Goal: Task Accomplishment & Management: Manage account settings

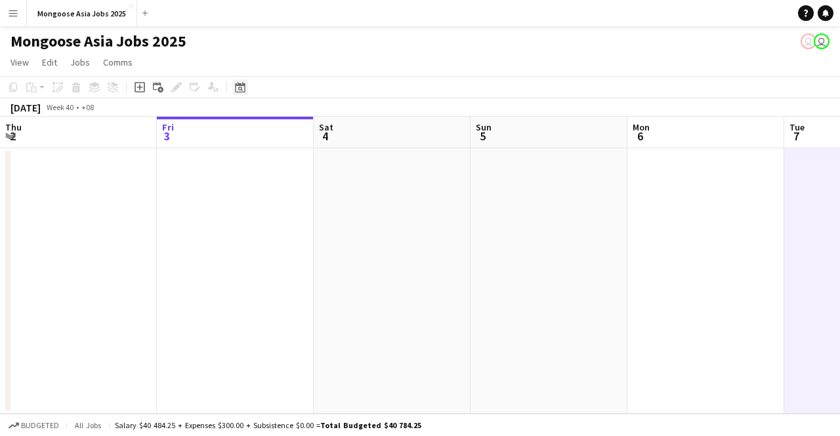
click at [243, 87] on icon "Date picker" at bounding box center [240, 87] width 10 height 10
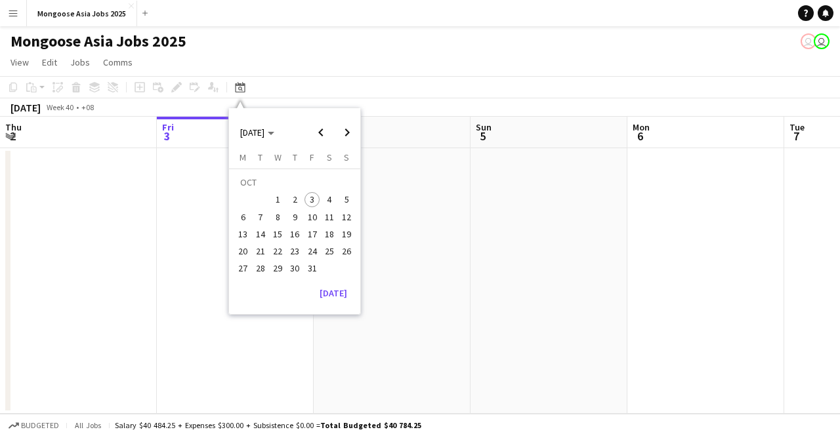
click at [312, 211] on span "10" at bounding box center [312, 217] width 16 height 16
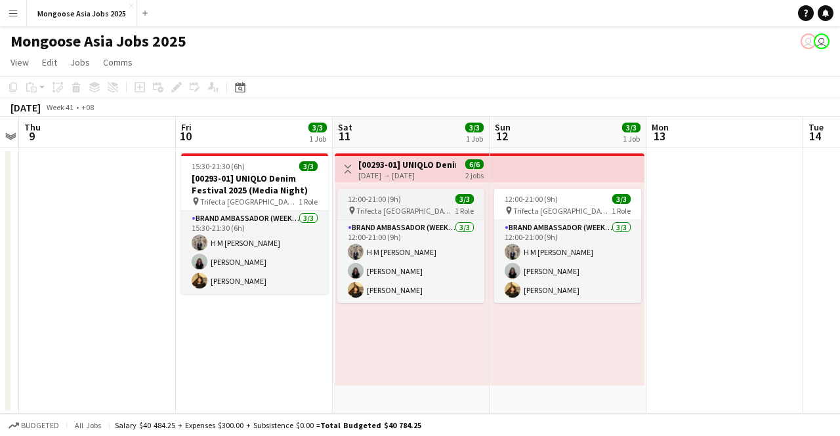
click at [409, 206] on span "Trifecta [GEOGRAPHIC_DATA]" at bounding box center [405, 211] width 98 height 10
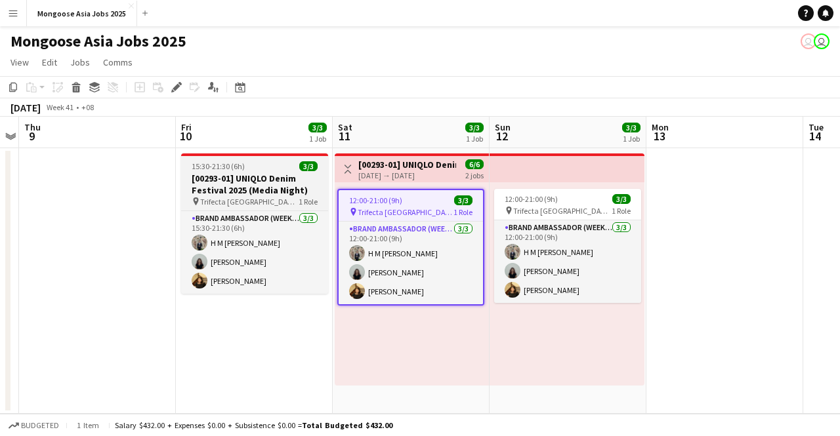
click at [291, 188] on h3 "[00293-01] UNIQLO Denim Festival 2025 (Media Night)" at bounding box center [254, 185] width 147 height 24
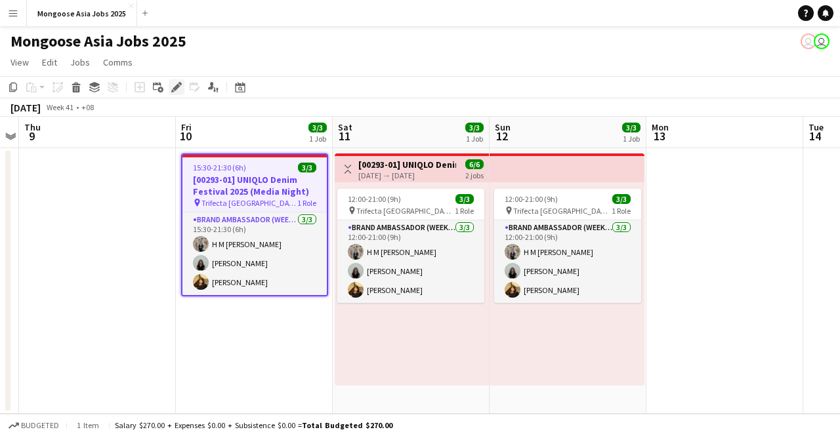
click at [179, 85] on icon "Edit" at bounding box center [176, 87] width 10 height 10
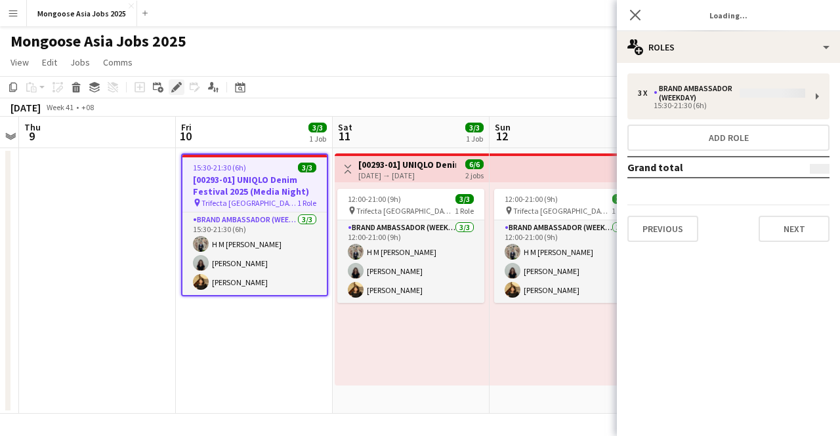
type input "**********"
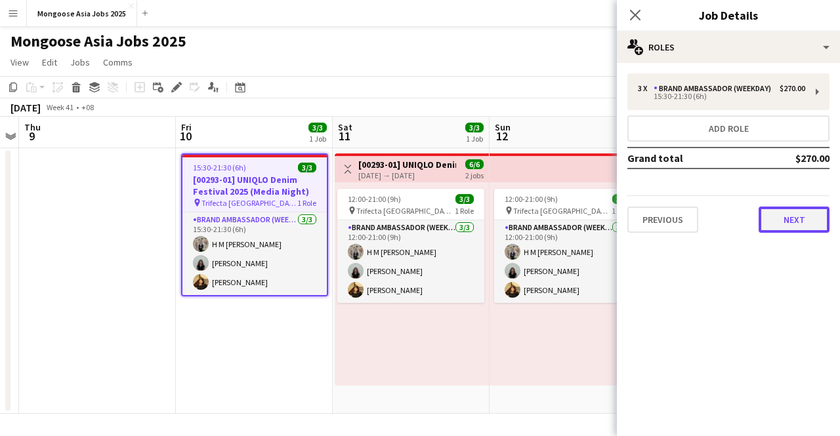
click at [790, 222] on button "Next" at bounding box center [793, 220] width 71 height 26
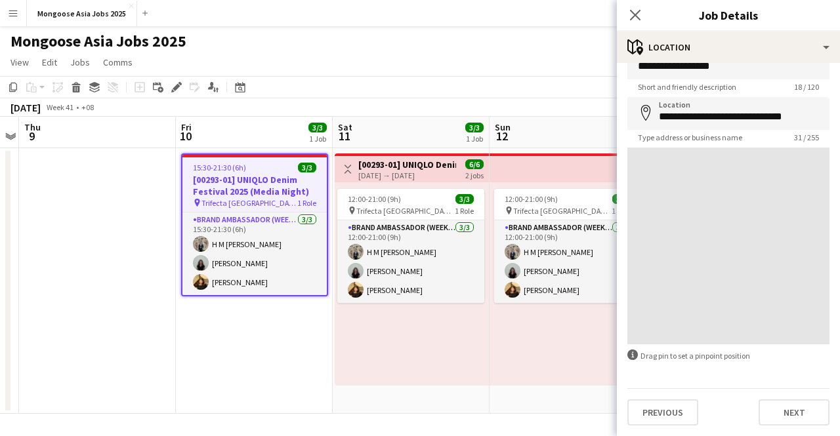
scroll to position [26, 0]
click at [773, 402] on button "Next" at bounding box center [793, 413] width 71 height 26
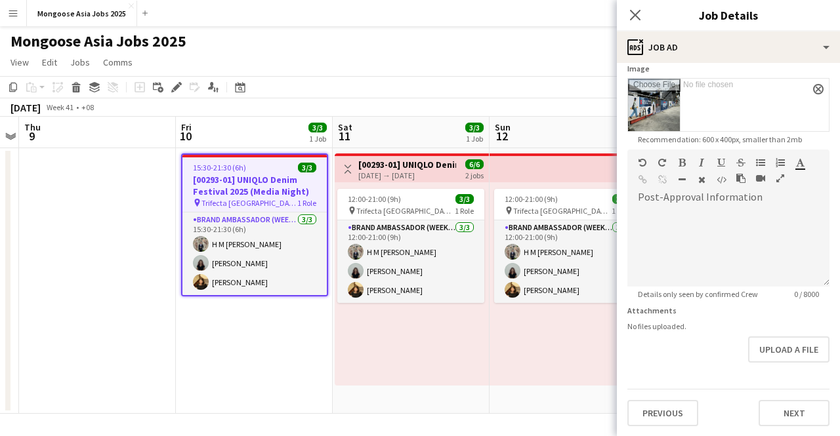
scroll to position [0, 0]
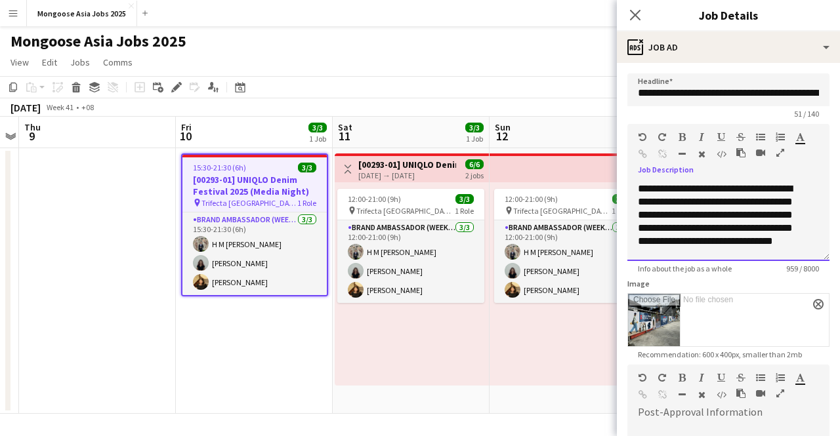
click at [773, 255] on div "**********" at bounding box center [718, 221] width 161 height 79
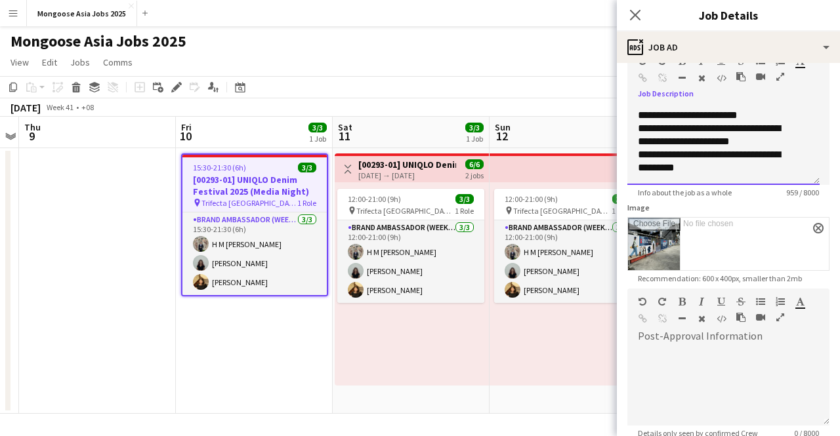
scroll to position [70, 0]
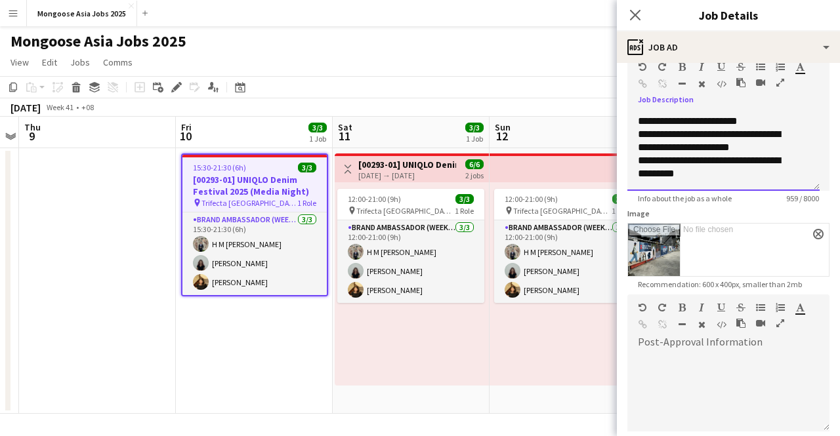
click at [710, 173] on div "**********" at bounding box center [718, 167] width 161 height 26
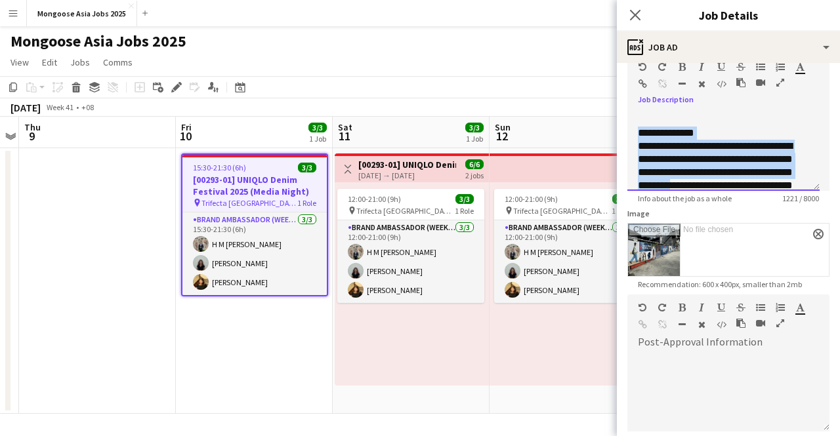
scroll to position [614, 0]
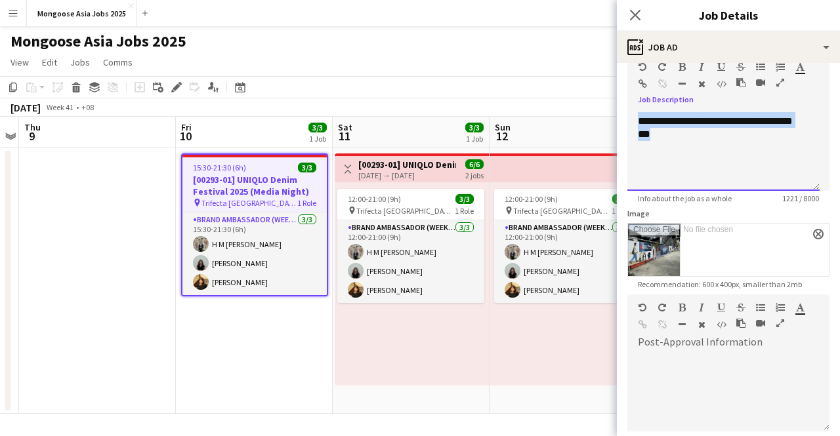
drag, startPoint x: 638, startPoint y: 145, endPoint x: 758, endPoint y: 224, distance: 143.6
click at [758, 224] on form "**********" at bounding box center [728, 287] width 223 height 568
copy span "**********"
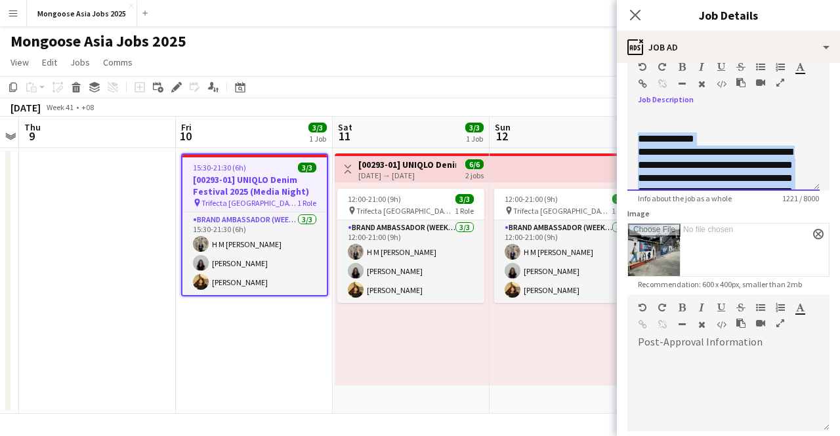
scroll to position [503, 0]
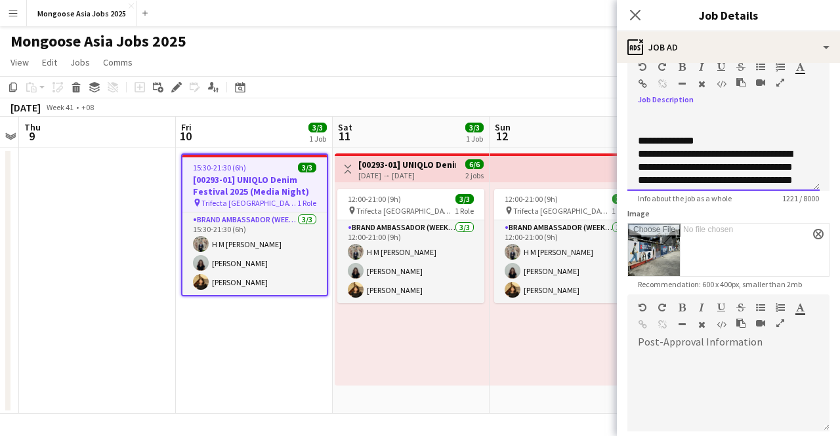
click at [728, 147] on div "**********" at bounding box center [718, 180] width 161 height 197
click at [762, 157] on div "**********" at bounding box center [718, 180] width 161 height 197
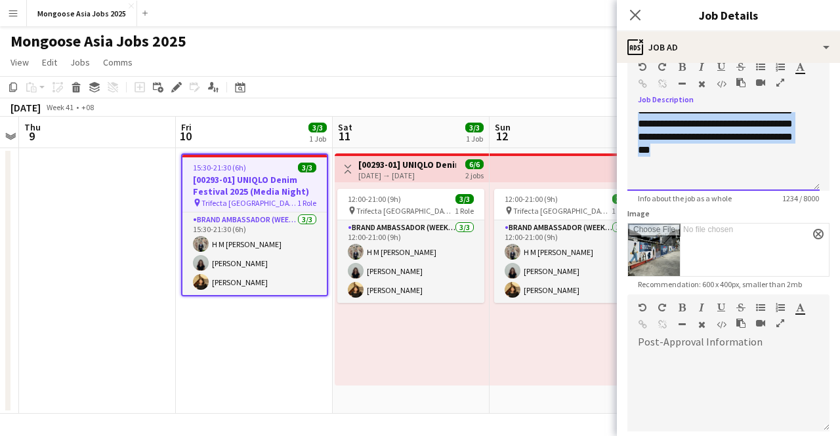
scroll to position [614, 0]
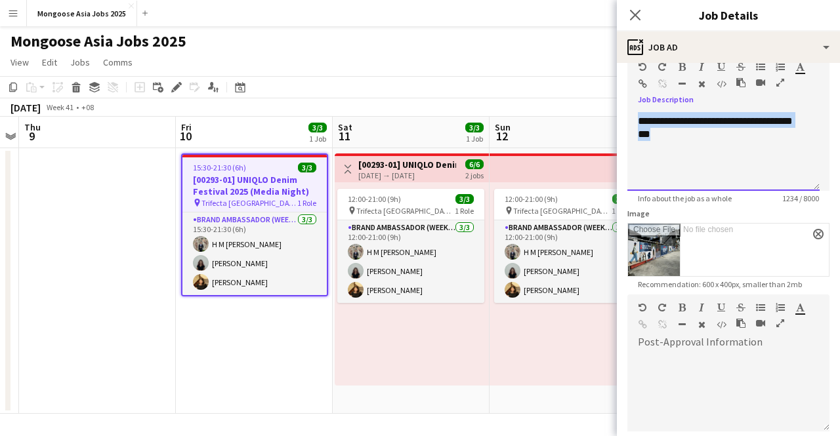
drag, startPoint x: 639, startPoint y: 140, endPoint x: 777, endPoint y: 220, distance: 160.2
click at [777, 220] on form "**********" at bounding box center [728, 287] width 223 height 568
copy span "**********"
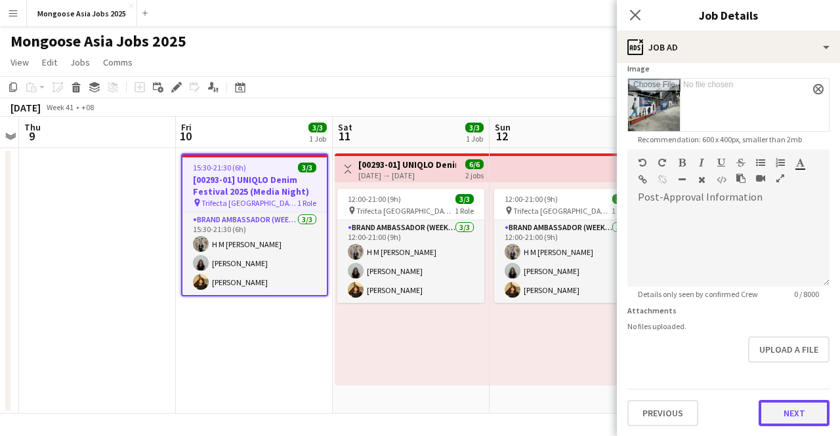
click at [781, 407] on button "Next" at bounding box center [793, 413] width 71 height 26
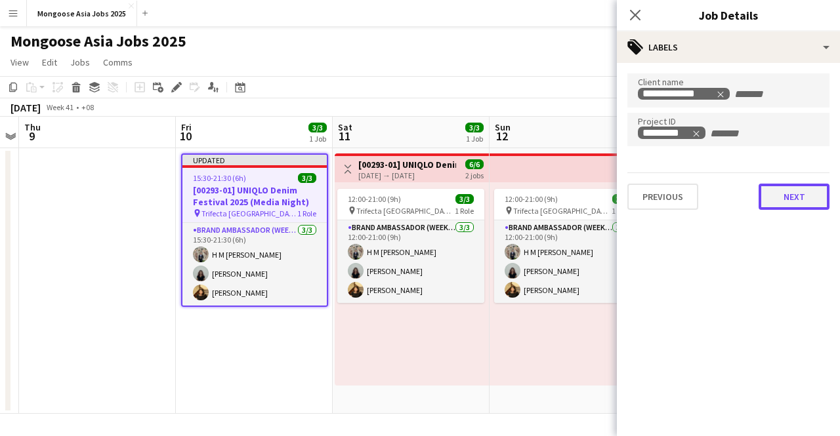
click at [791, 201] on button "Next" at bounding box center [793, 197] width 71 height 26
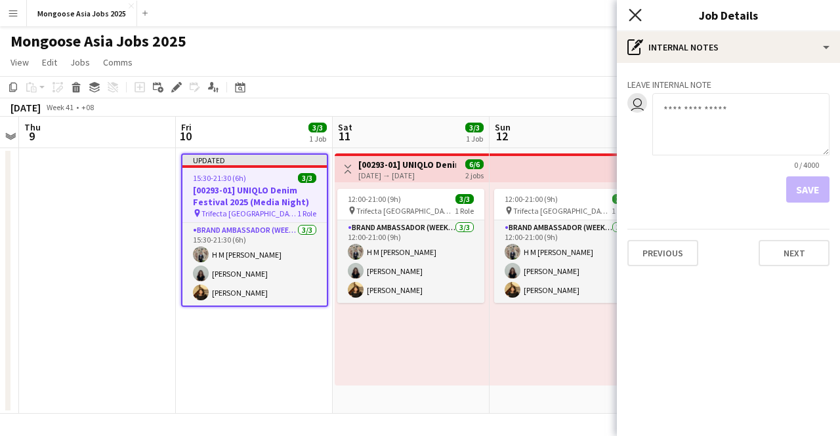
click at [635, 18] on icon "Close pop-in" at bounding box center [635, 15] width 12 height 12
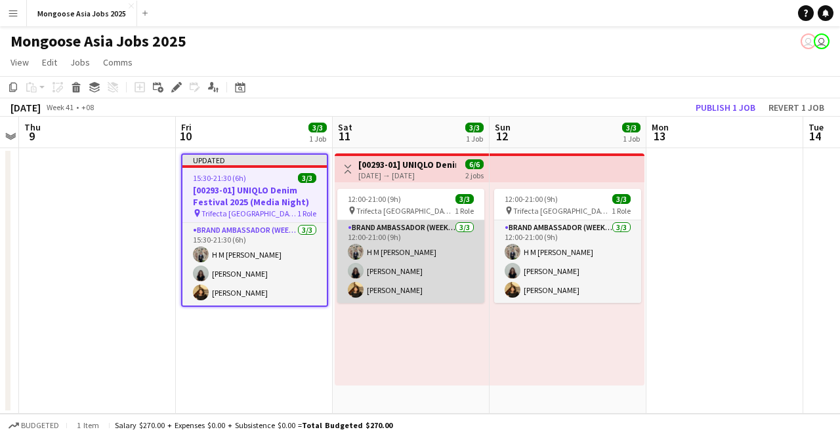
click at [405, 232] on app-card-role "Brand Ambassador (weekend) [DATE] 12:00-21:00 (9h) H M [PERSON_NAME] [PERSON_NA…" at bounding box center [410, 261] width 147 height 83
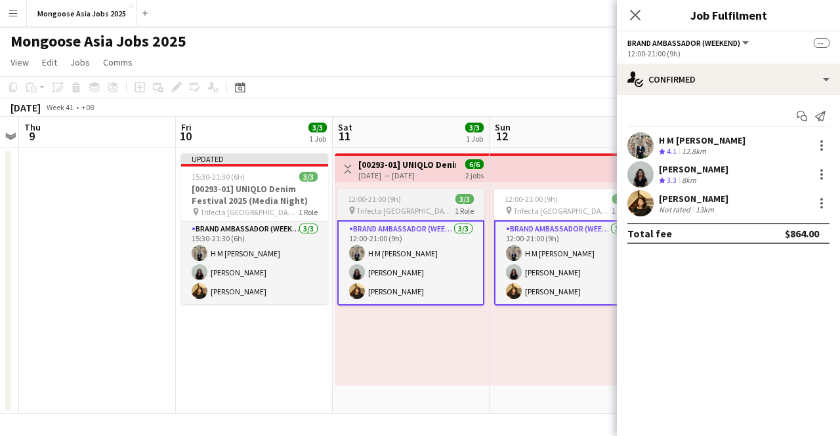
click at [371, 199] on span "12:00-21:00 (9h)" at bounding box center [374, 199] width 53 height 10
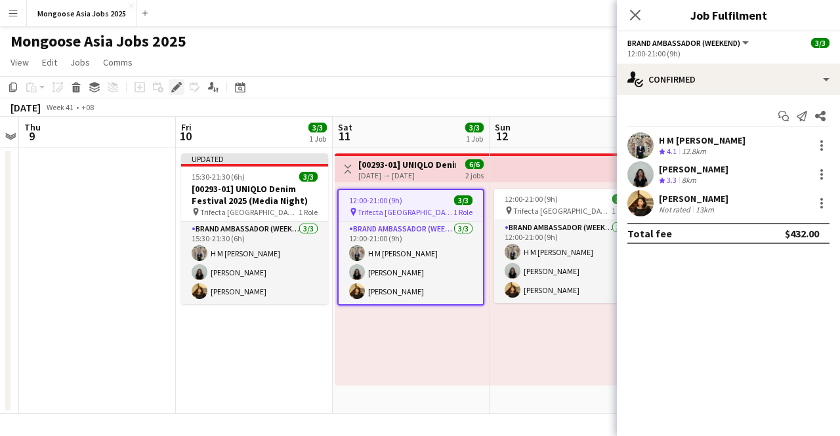
click at [173, 87] on icon "Edit" at bounding box center [176, 87] width 10 height 10
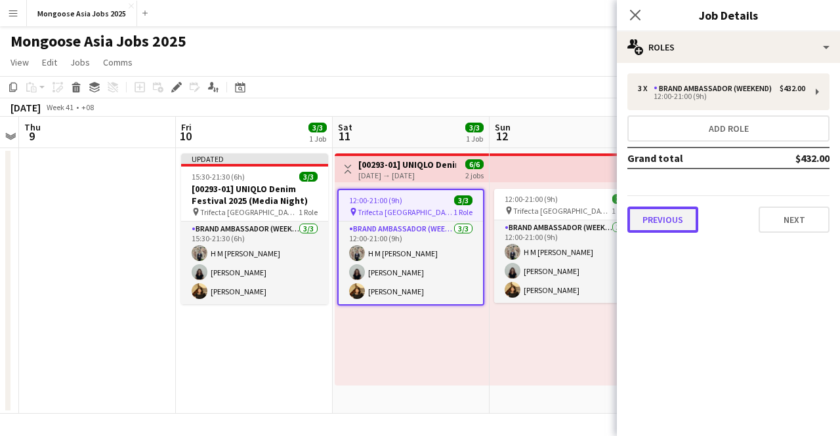
click at [666, 222] on button "Previous" at bounding box center [662, 220] width 71 height 26
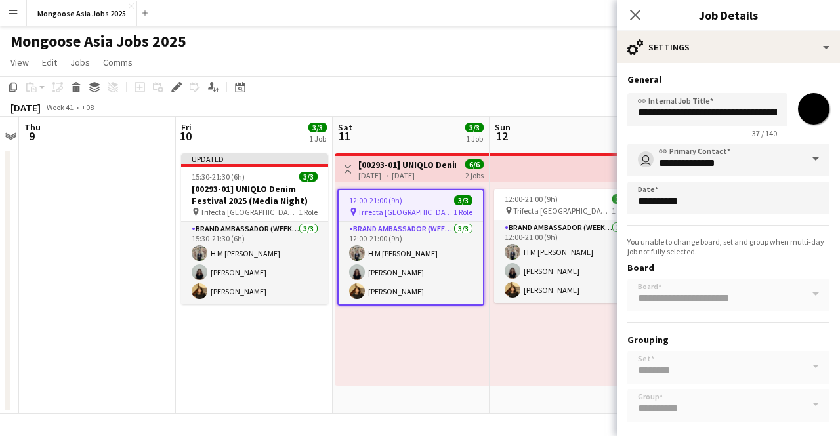
scroll to position [59, 0]
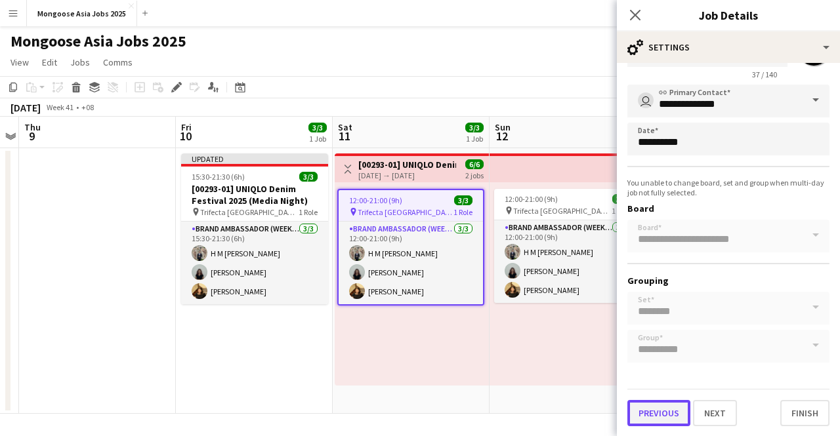
click at [659, 407] on button "Previous" at bounding box center [658, 413] width 63 height 26
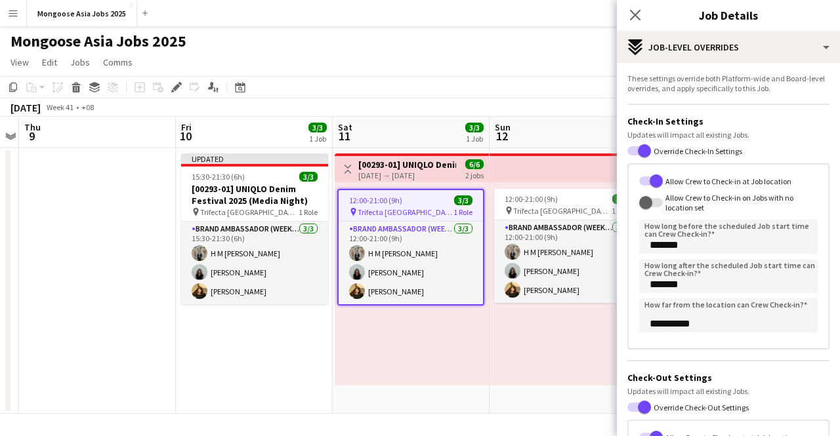
scroll to position [245, 0]
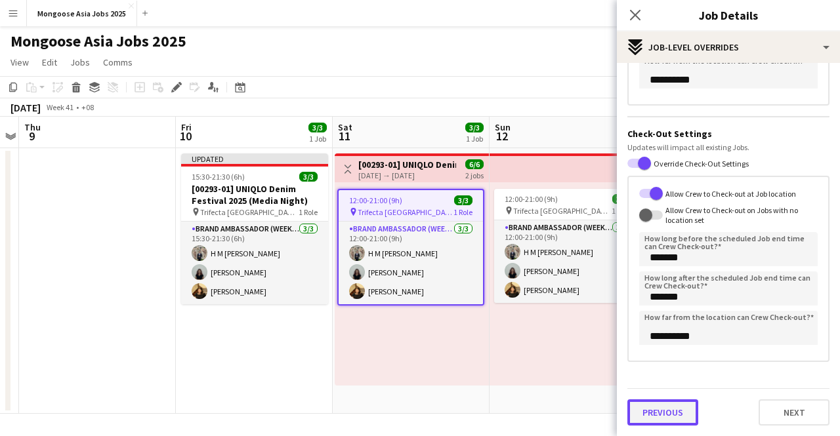
click at [675, 409] on button "Previous" at bounding box center [662, 413] width 71 height 26
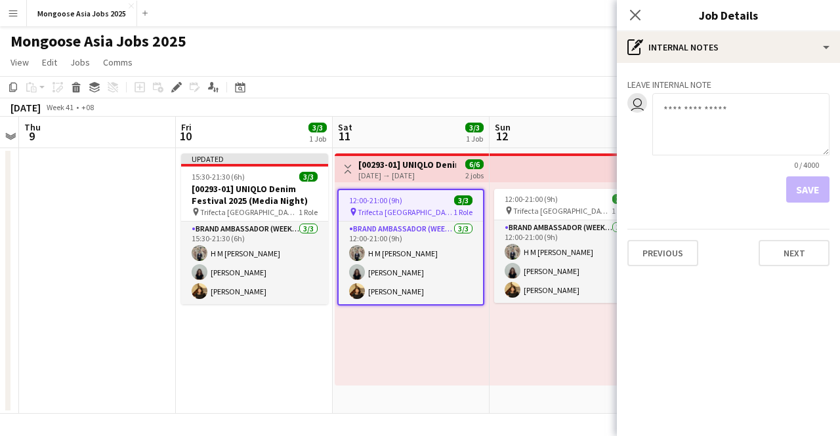
scroll to position [0, 0]
click at [667, 254] on button "Previous" at bounding box center [662, 253] width 71 height 26
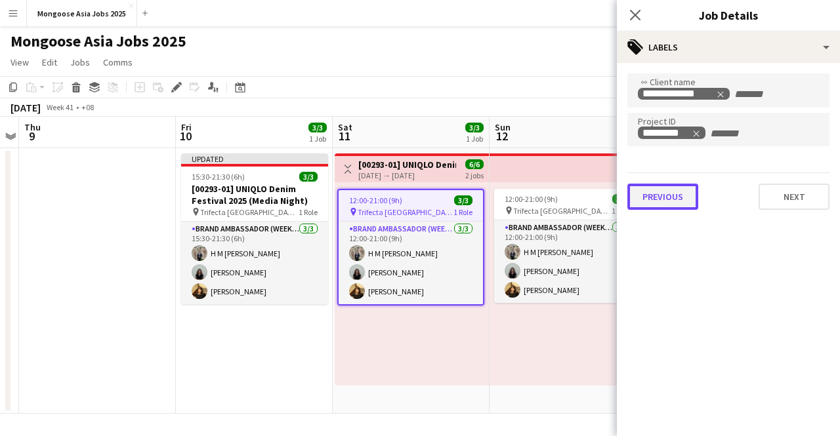
click at [668, 188] on button "Previous" at bounding box center [662, 197] width 71 height 26
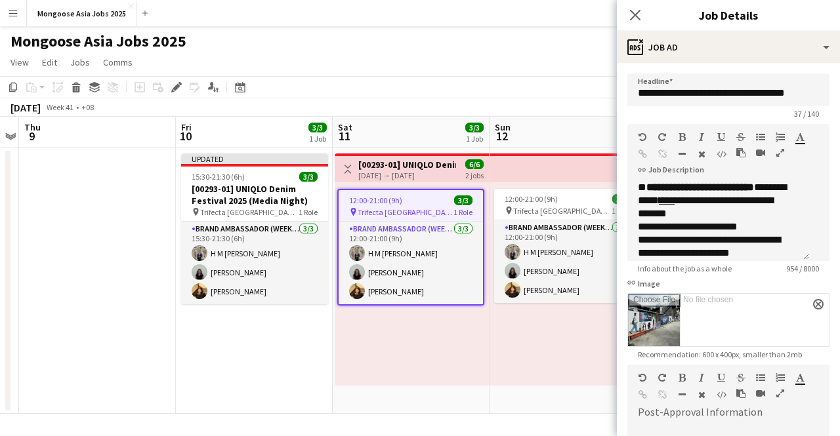
scroll to position [444, 0]
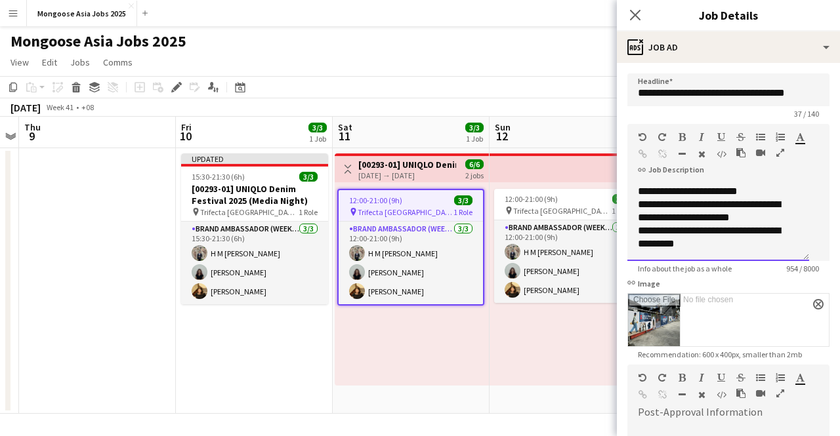
click at [709, 251] on div "**********" at bounding box center [713, 237] width 151 height 26
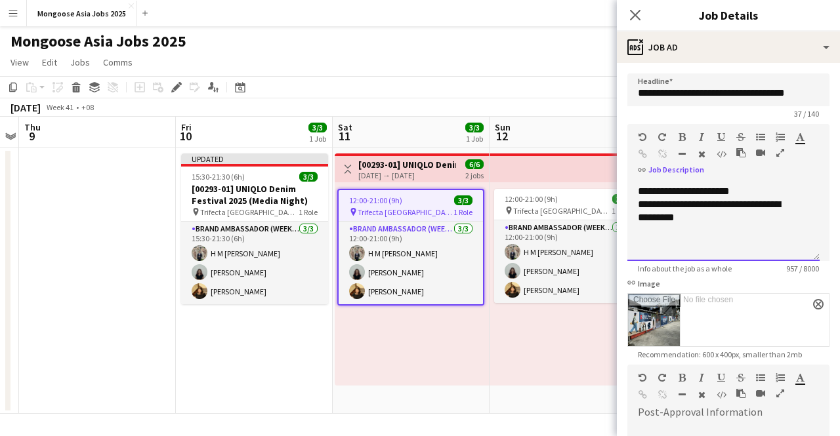
scroll to position [579, 0]
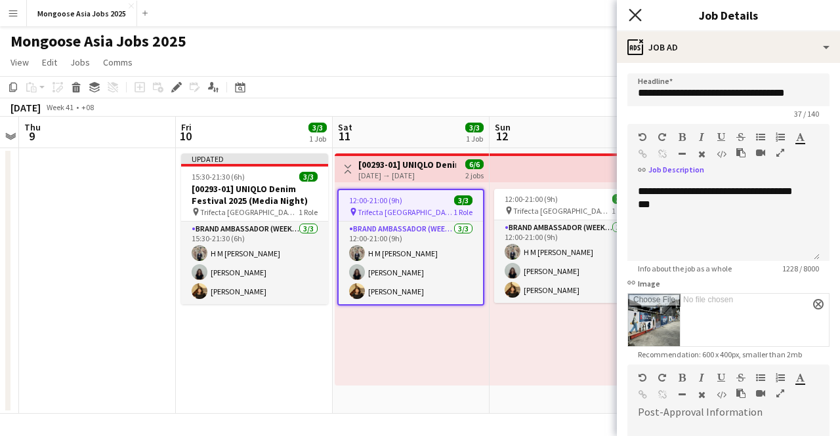
click at [631, 12] on icon at bounding box center [635, 15] width 12 height 12
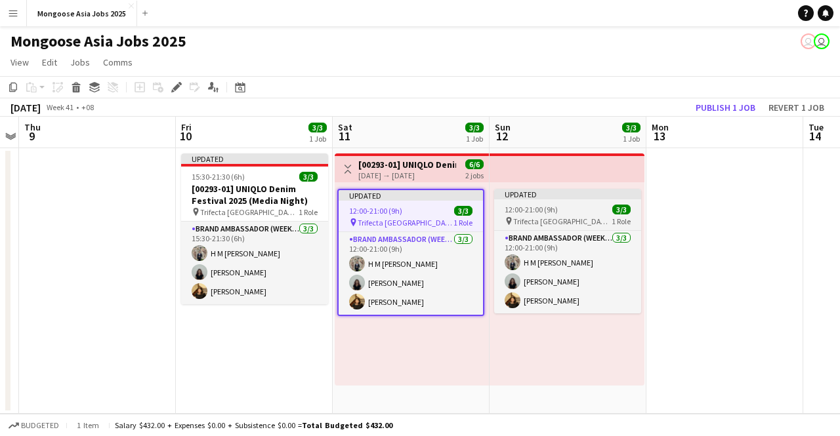
click at [517, 206] on span "12:00-21:00 (9h)" at bounding box center [531, 210] width 53 height 10
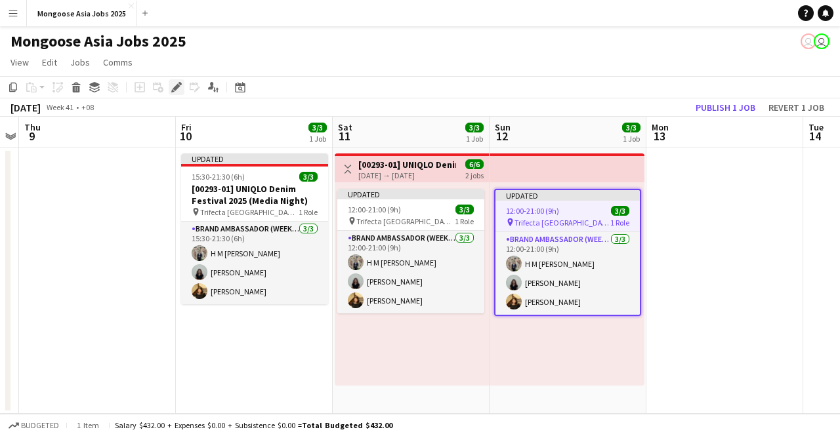
click at [176, 83] on icon "Edit" at bounding box center [176, 87] width 10 height 10
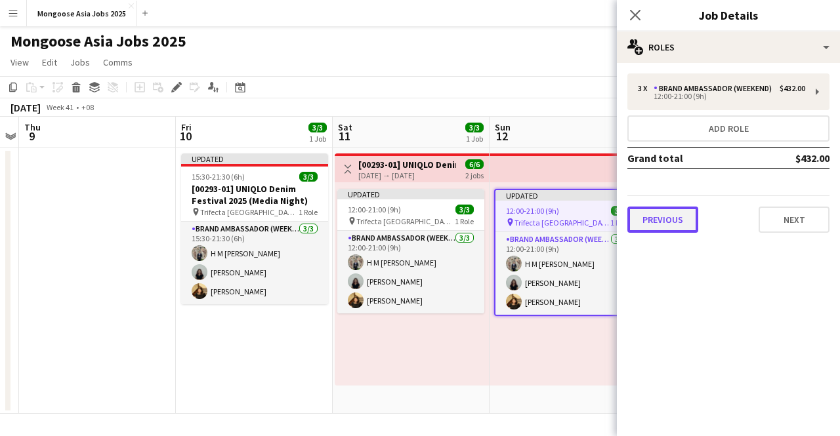
click at [664, 218] on button "Previous" at bounding box center [662, 220] width 71 height 26
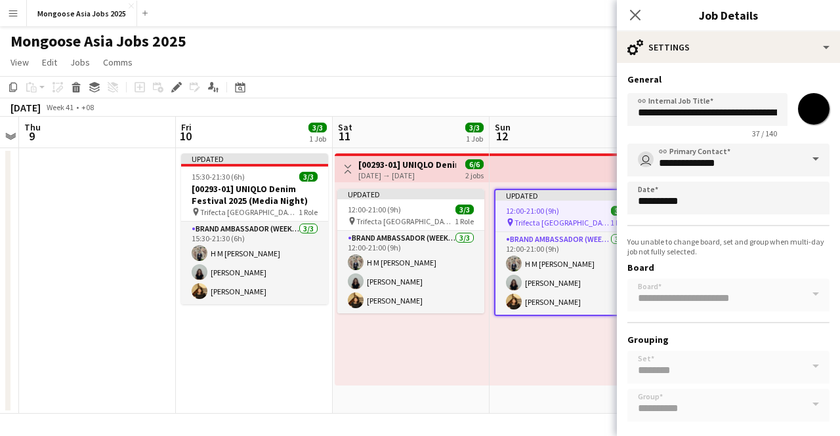
scroll to position [59, 0]
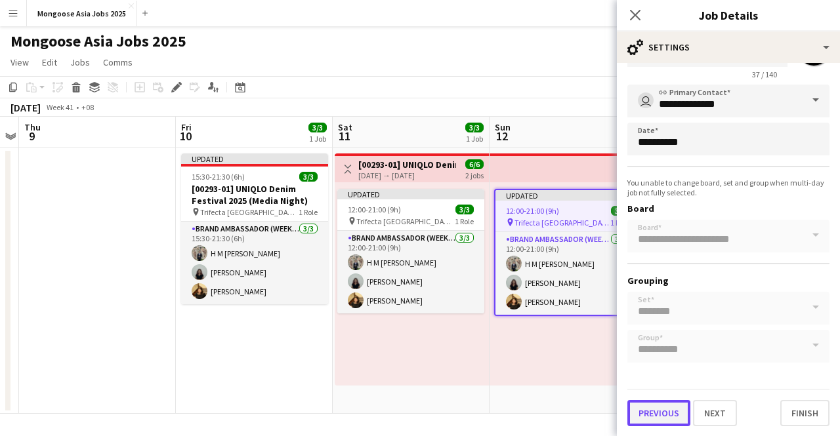
click at [661, 413] on button "Previous" at bounding box center [658, 413] width 63 height 26
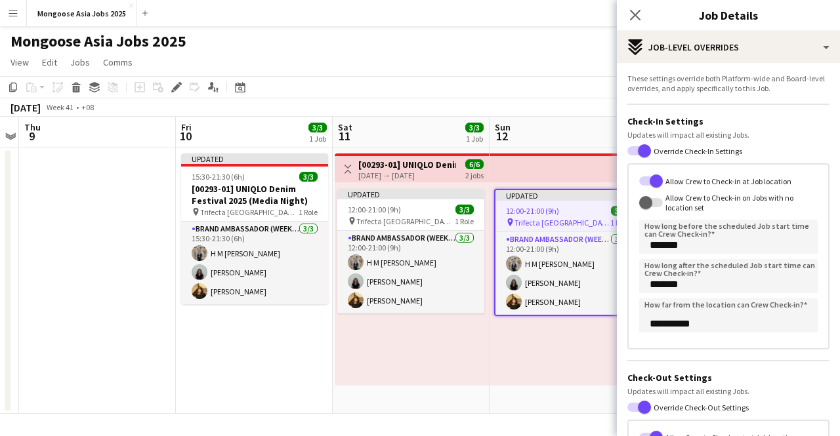
scroll to position [245, 0]
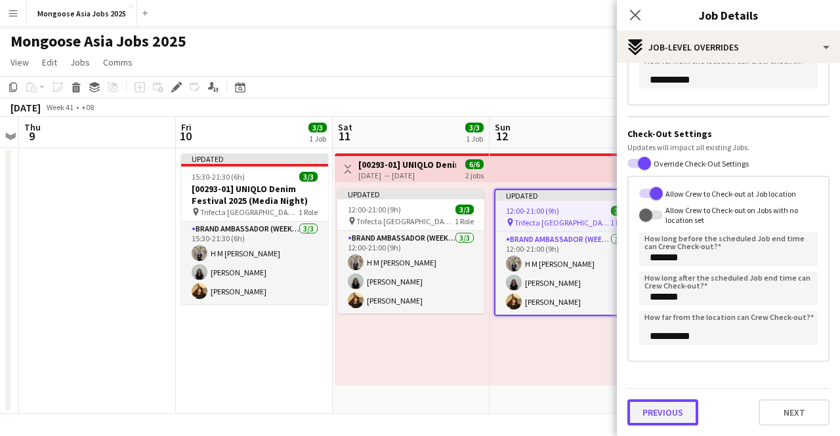
click at [655, 422] on button "Previous" at bounding box center [662, 413] width 71 height 26
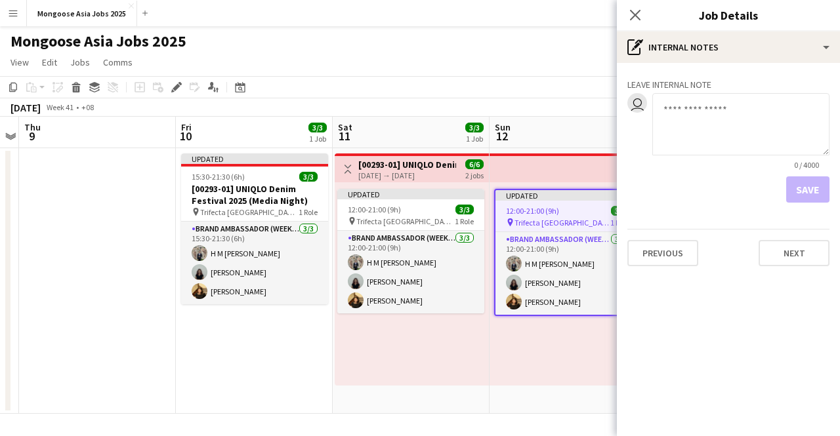
scroll to position [0, 0]
click at [656, 243] on button "Previous" at bounding box center [662, 253] width 71 height 26
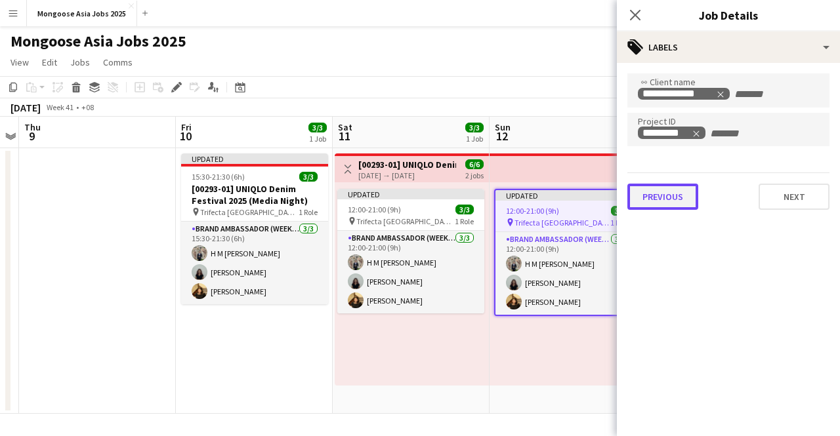
click at [655, 197] on button "Previous" at bounding box center [662, 197] width 71 height 26
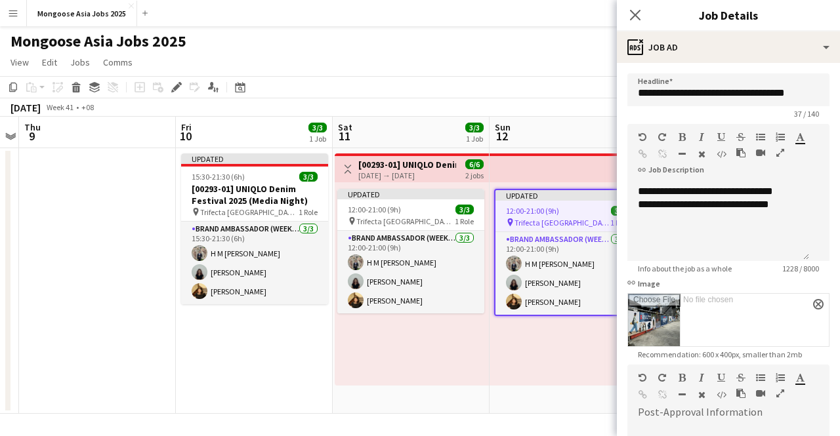
scroll to position [51, 0]
click at [642, 16] on app-icon "Close pop-in" at bounding box center [635, 15] width 19 height 19
